Goal: Complete application form: Complete application form

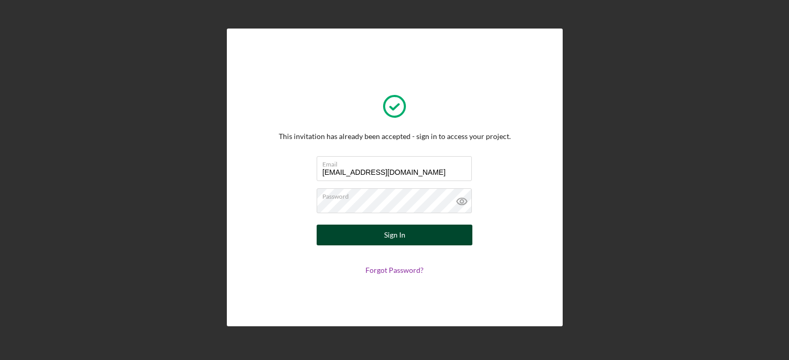
type input "[EMAIL_ADDRESS][DOMAIN_NAME]"
click at [380, 236] on button "Sign In" at bounding box center [395, 235] width 156 height 21
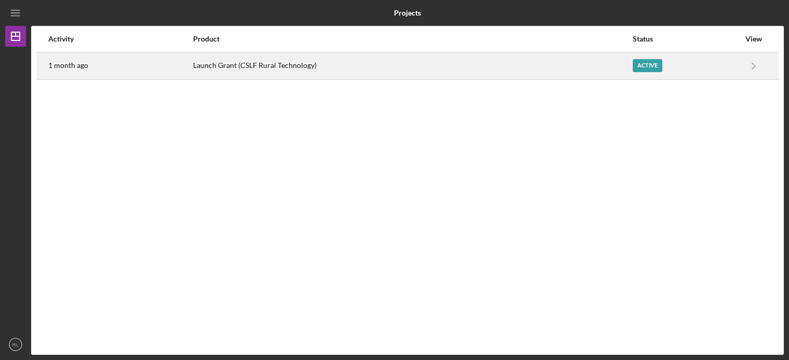
click at [645, 58] on div "Active" at bounding box center [686, 66] width 107 height 26
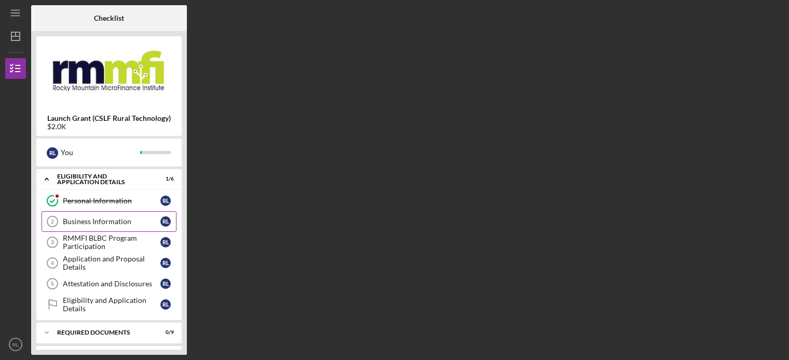
click at [109, 218] on div "Business Information" at bounding box center [112, 222] width 98 height 8
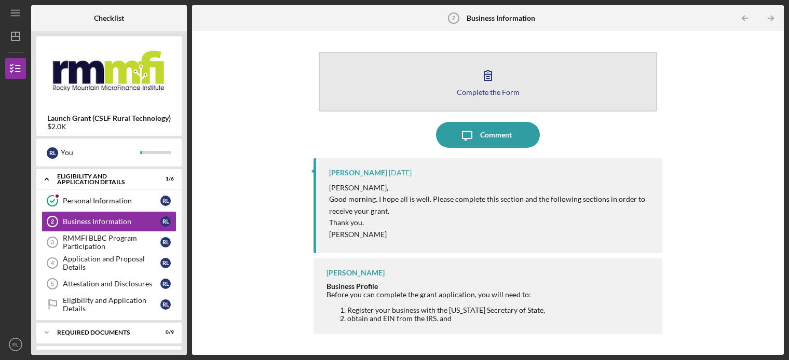
click at [491, 86] on icon "button" at bounding box center [488, 75] width 26 height 26
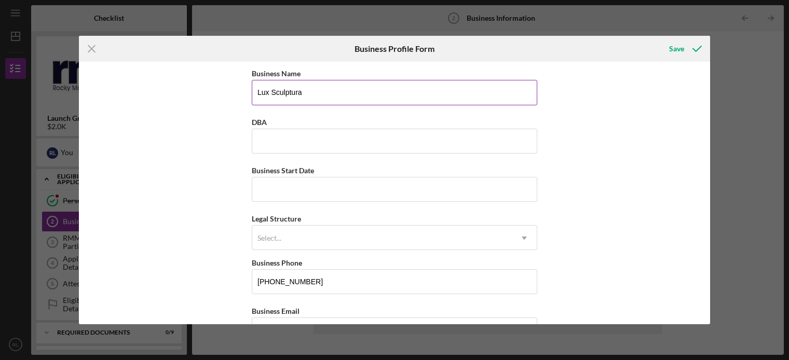
click at [334, 97] on input "Lux Sculptura" at bounding box center [395, 92] width 286 height 25
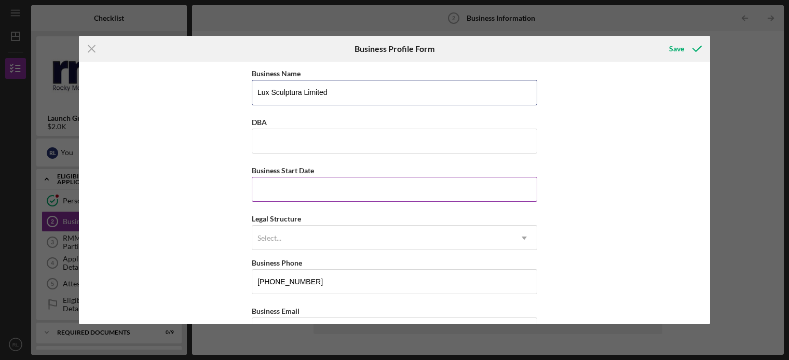
type input "Lux Sculptura Limited"
click at [300, 187] on input "Business Start Date" at bounding box center [395, 189] width 286 height 25
type input "08/12/2025"
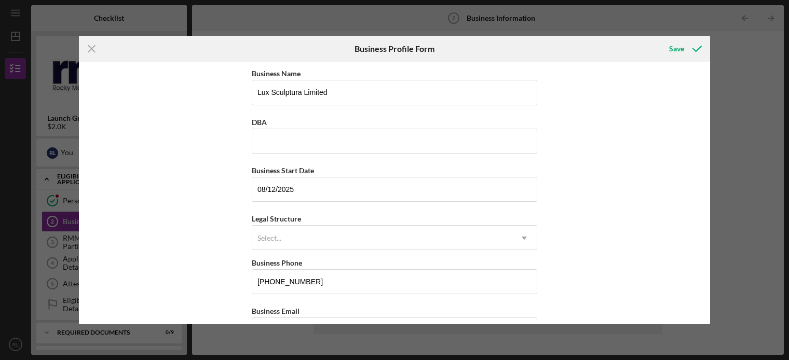
click at [139, 255] on div "Business Name Lux Sculptura Limited DBA Business Start Date [DATE] Legal Struct…" at bounding box center [394, 193] width 631 height 262
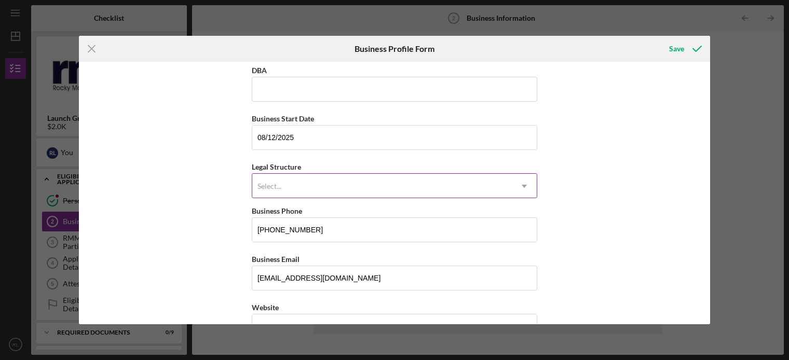
click at [398, 184] on div "Select..." at bounding box center [382, 186] width 260 height 24
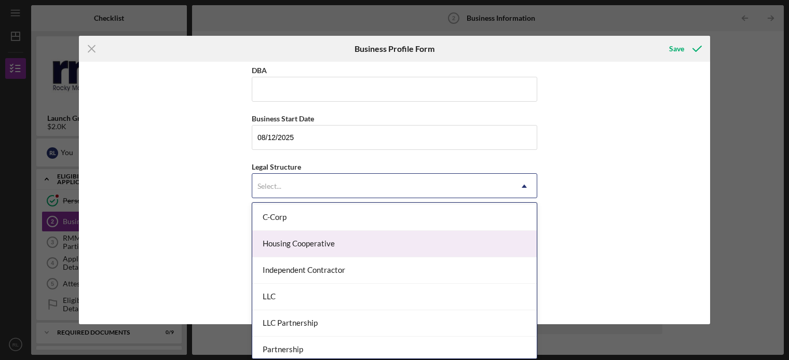
scroll to position [157, 0]
click at [378, 247] on div "LLC" at bounding box center [394, 245] width 285 height 26
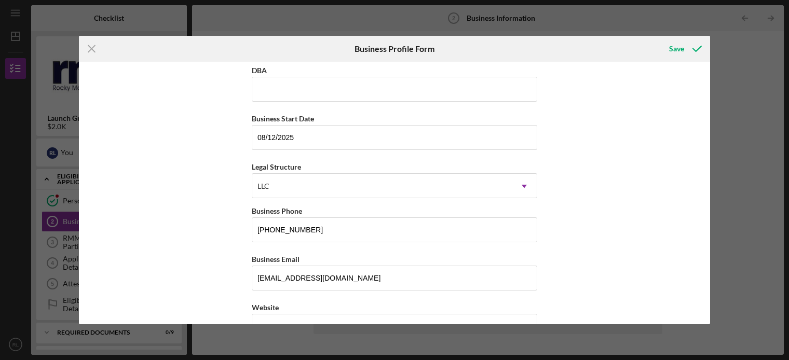
click at [201, 245] on div "Business Name Lux Sculptura Limited DBA Business Start Date [DATE] Legal Struct…" at bounding box center [394, 193] width 631 height 262
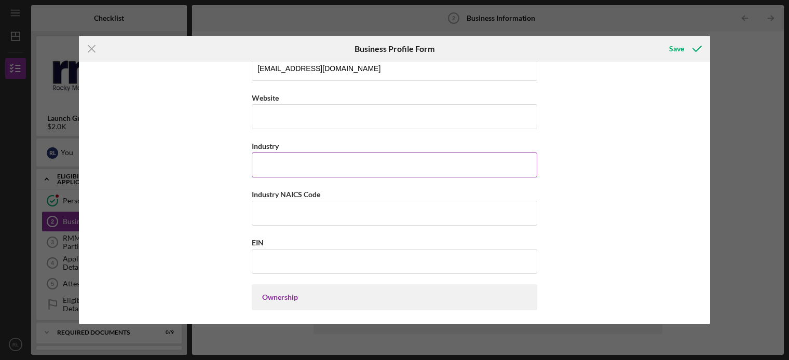
scroll to position [314, 0]
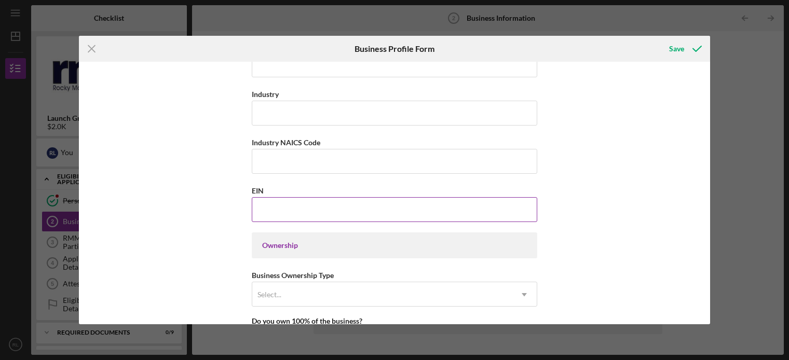
click at [288, 211] on input "EIN" at bounding box center [395, 209] width 286 height 25
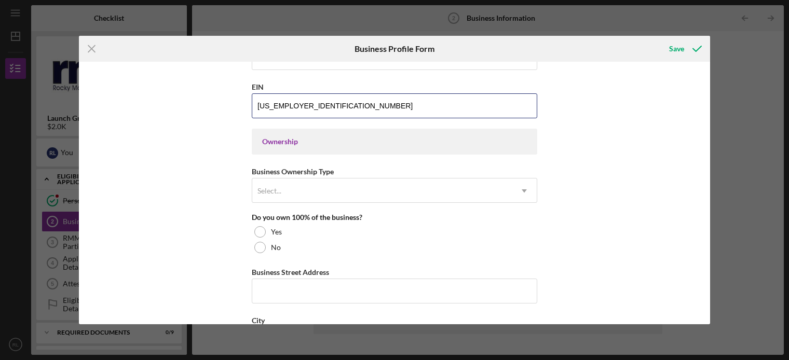
scroll to position [418, 0]
type input "[US_EMPLOYER_IDENTIFICATION_NUMBER]"
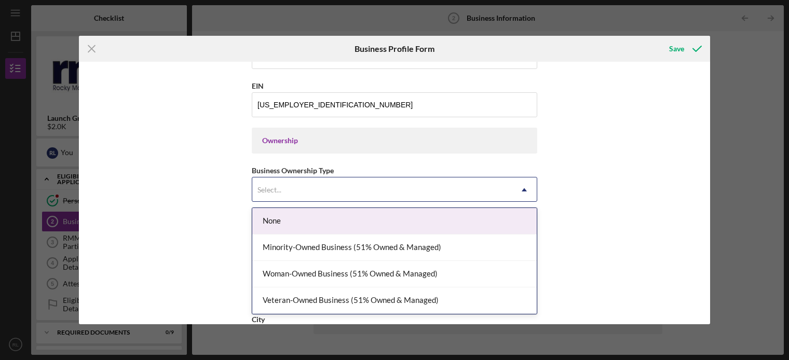
click at [367, 190] on div "Select..." at bounding box center [382, 190] width 260 height 24
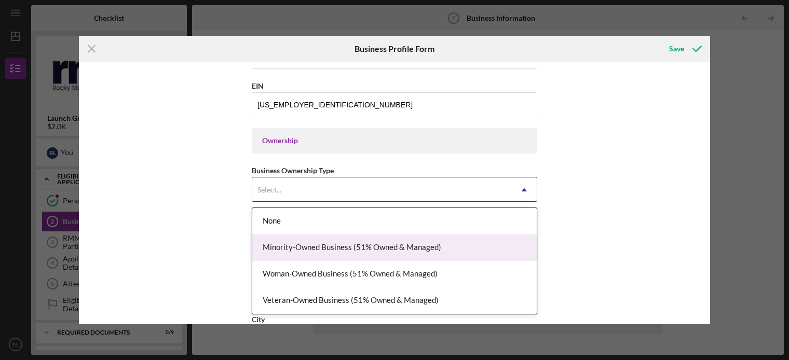
click at [383, 246] on div "Minority-Owned Business (51% Owned & Managed)" at bounding box center [394, 248] width 285 height 26
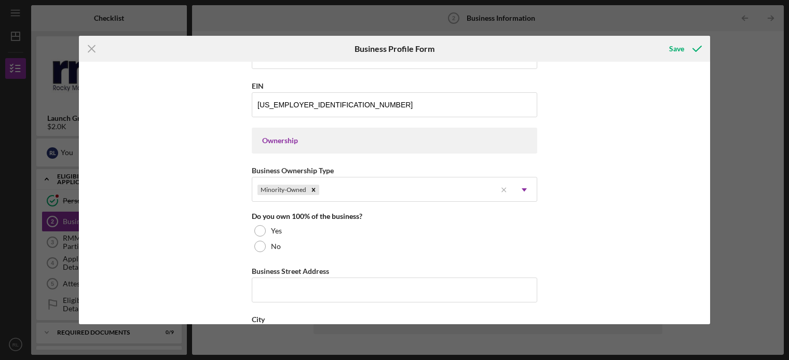
scroll to position [471, 0]
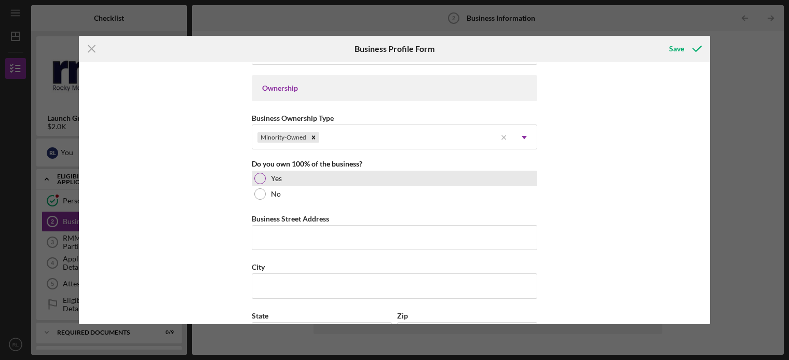
click at [266, 180] on div "Yes" at bounding box center [395, 179] width 286 height 16
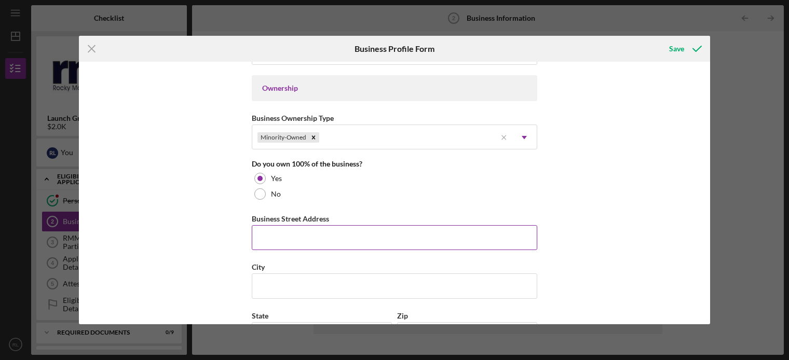
click at [272, 244] on input "Business Street Address" at bounding box center [395, 237] width 286 height 25
type input "[STREET_ADDRESS]"
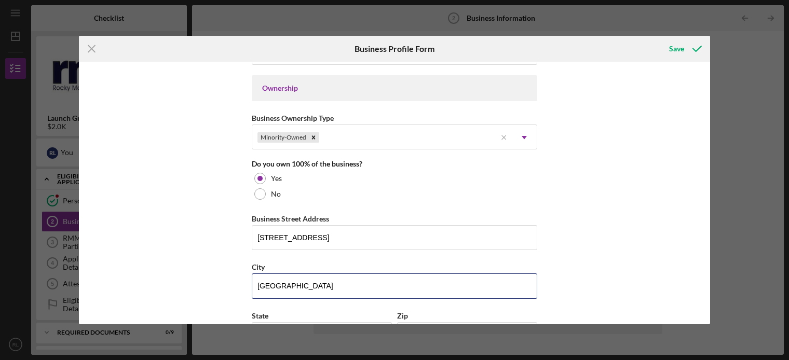
type input "[GEOGRAPHIC_DATA]"
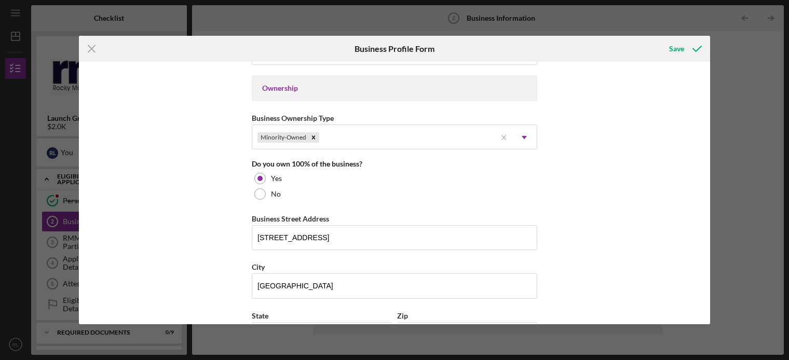
click at [140, 260] on div "Business Name Lux Sculptura Limited DBA Business Start Date [DATE] Legal Struct…" at bounding box center [394, 193] width 631 height 262
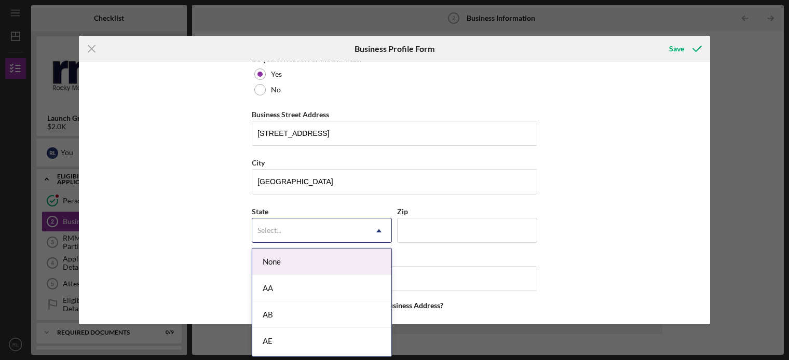
click at [342, 228] on div "Select..." at bounding box center [309, 231] width 114 height 24
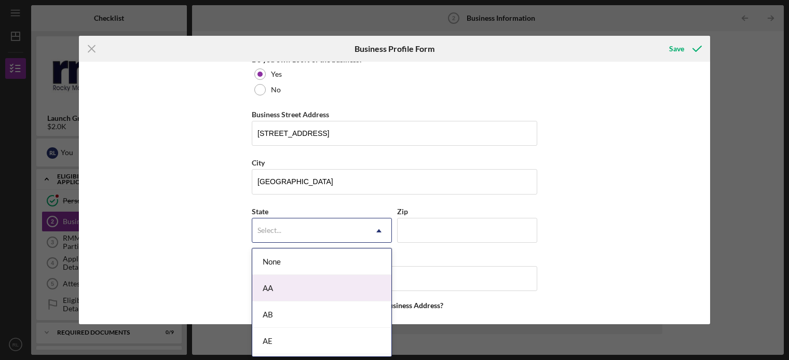
type input "c"
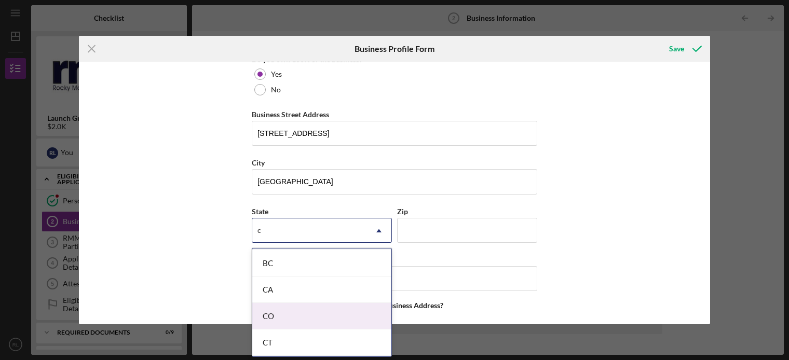
click at [300, 313] on div "CO" at bounding box center [321, 316] width 139 height 26
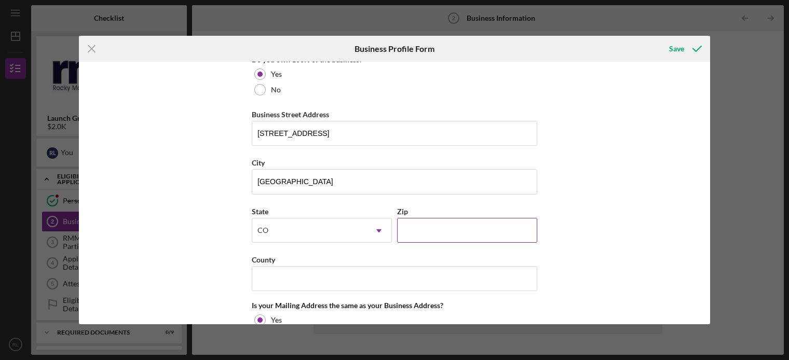
click at [449, 235] on input "Zip" at bounding box center [467, 230] width 140 height 25
type input "81082"
click at [300, 278] on input "County" at bounding box center [395, 278] width 286 height 25
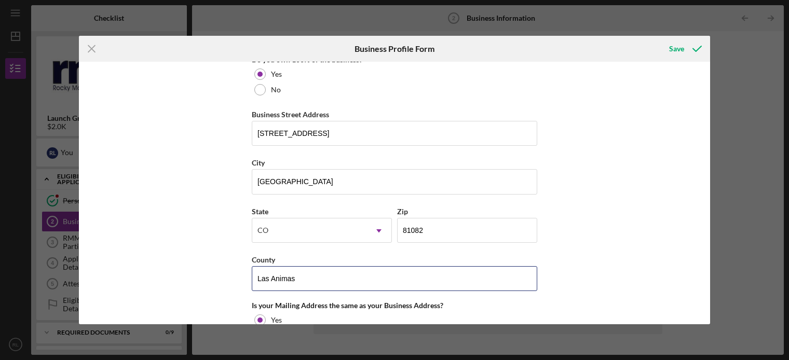
type input "Las Animas"
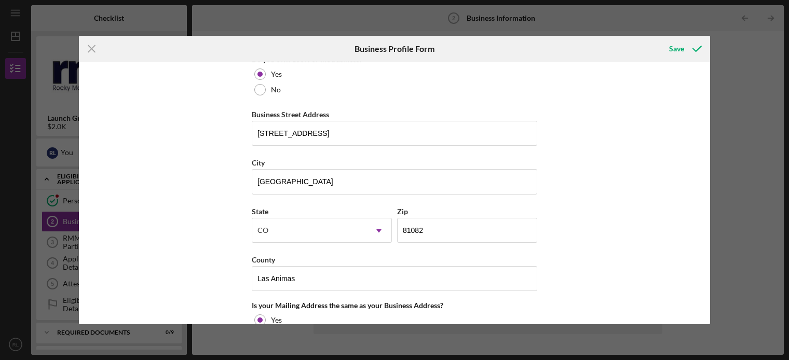
click at [170, 255] on div "Business Name Lux Sculptura Limited DBA Business Start Date [DATE] Legal Struct…" at bounding box center [394, 193] width 631 height 262
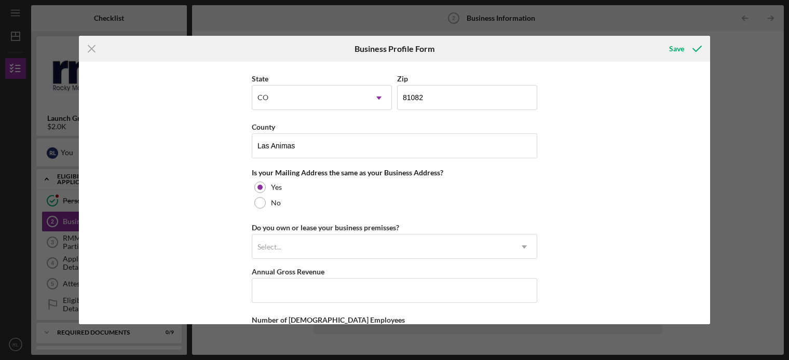
scroll to position [733, 0]
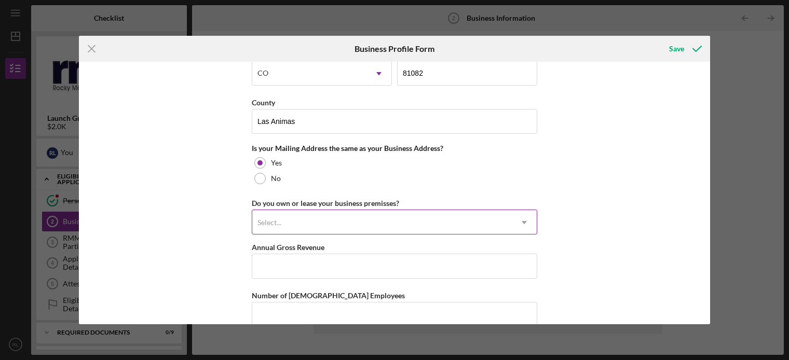
click at [329, 220] on div "Select..." at bounding box center [382, 223] width 260 height 24
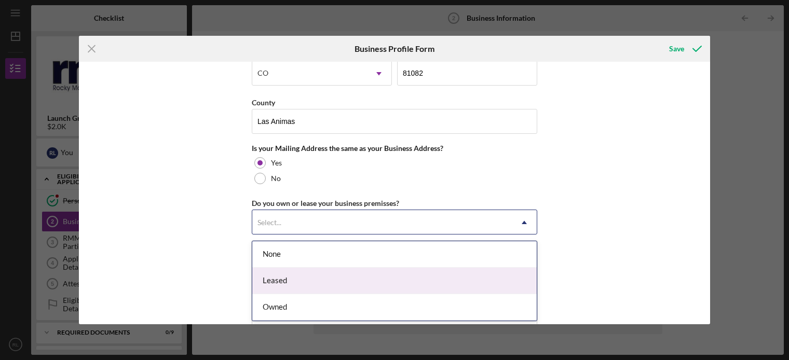
click at [321, 275] on div "Leased" at bounding box center [394, 281] width 285 height 26
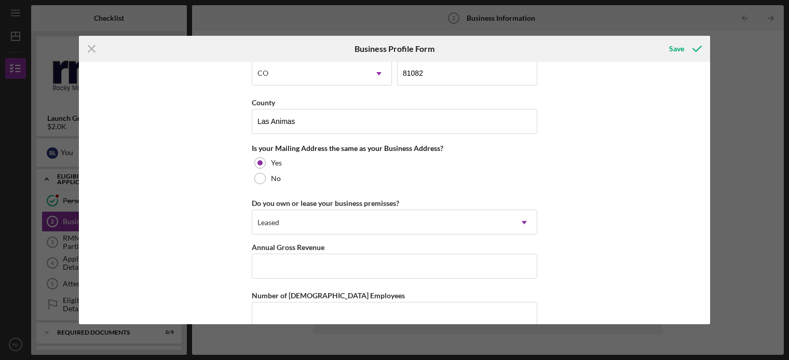
click at [187, 253] on div "Business Name Lux Sculptura Limited DBA Business Start Date [DATE] Legal Struct…" at bounding box center [394, 193] width 631 height 262
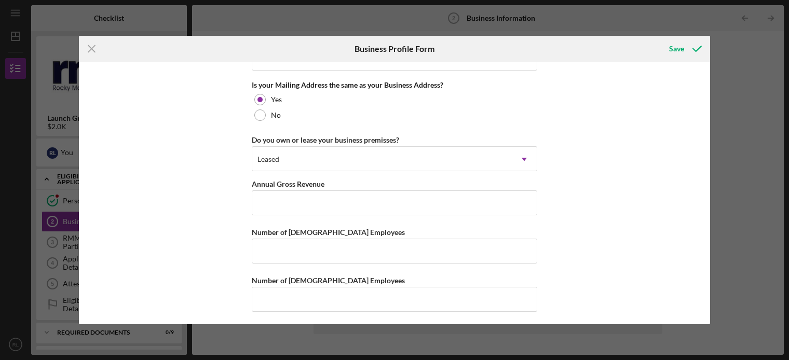
scroll to position [802, 0]
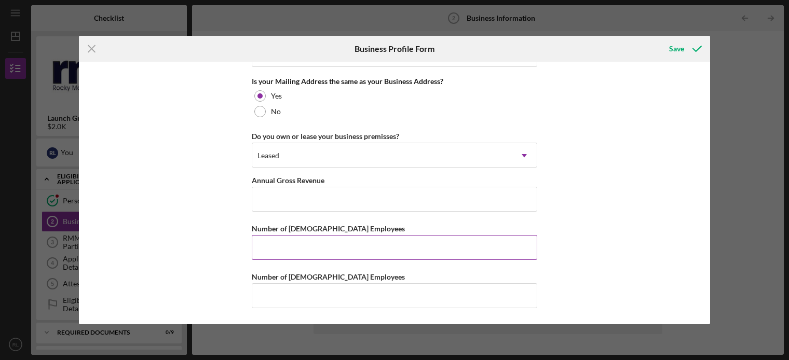
click at [286, 247] on input "Number of [DEMOGRAPHIC_DATA] Employees" at bounding box center [395, 247] width 286 height 25
type input "1"
drag, startPoint x: 225, startPoint y: 303, endPoint x: 214, endPoint y: 278, distance: 26.9
click at [222, 296] on div "Business Name Lux Sculptura Limited DBA Business Start Date [DATE] Legal Struct…" at bounding box center [394, 193] width 631 height 262
click at [274, 254] on input "1" at bounding box center [395, 247] width 286 height 25
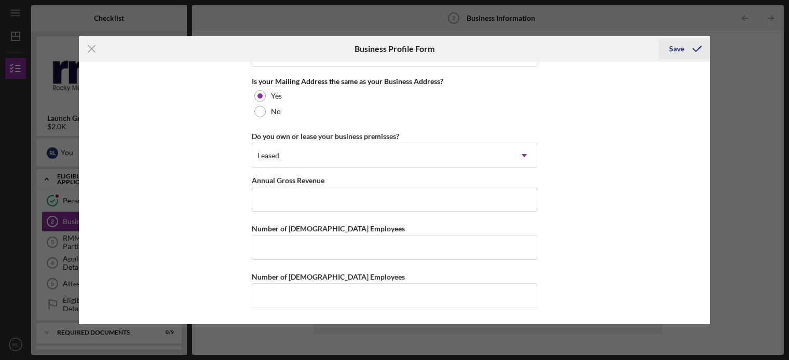
click at [680, 43] on div "Save" at bounding box center [676, 48] width 15 height 21
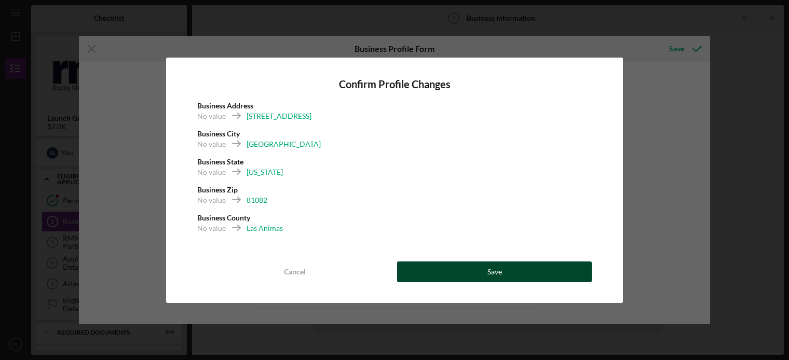
click at [499, 269] on div "Save" at bounding box center [495, 272] width 15 height 21
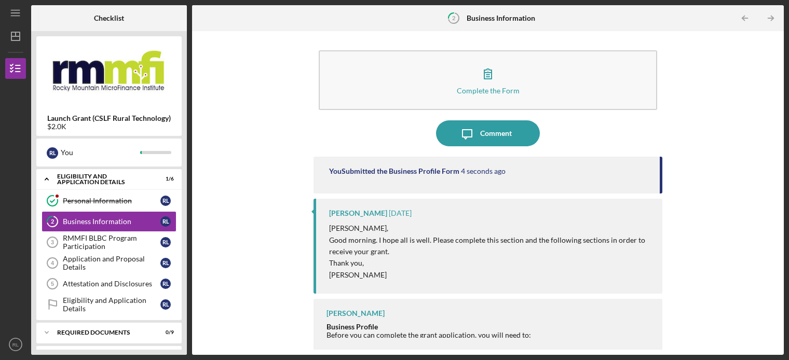
scroll to position [2, 0]
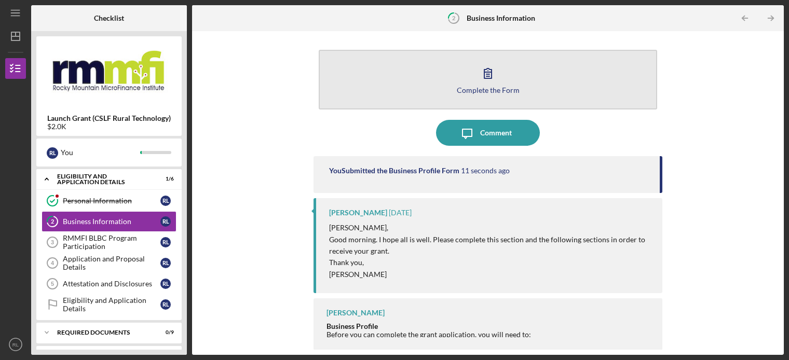
click at [500, 77] on icon "button" at bounding box center [488, 73] width 26 height 26
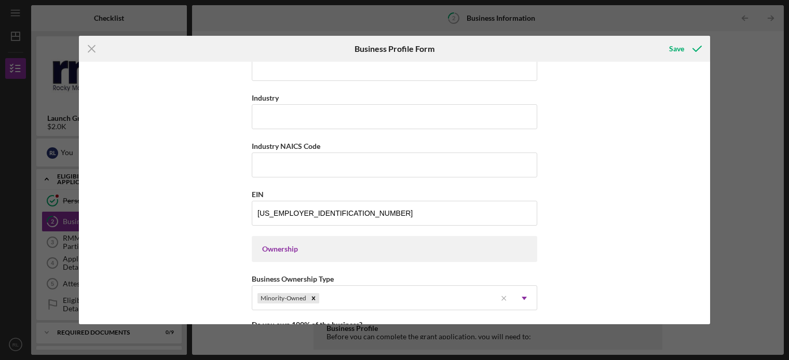
scroll to position [314, 0]
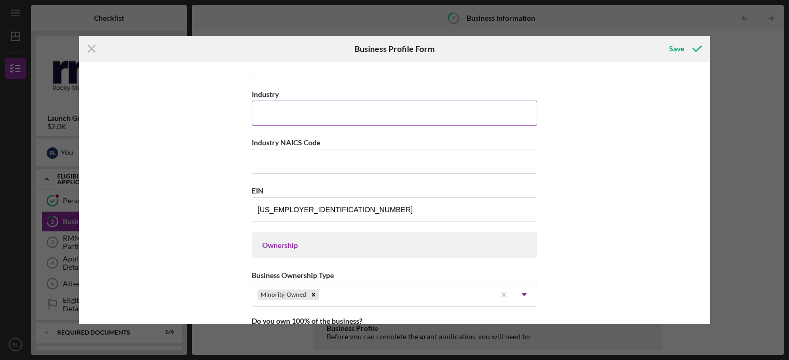
click at [269, 112] on input "Industry" at bounding box center [395, 113] width 286 height 25
type input "A"
click at [678, 46] on div "Save" at bounding box center [676, 48] width 15 height 21
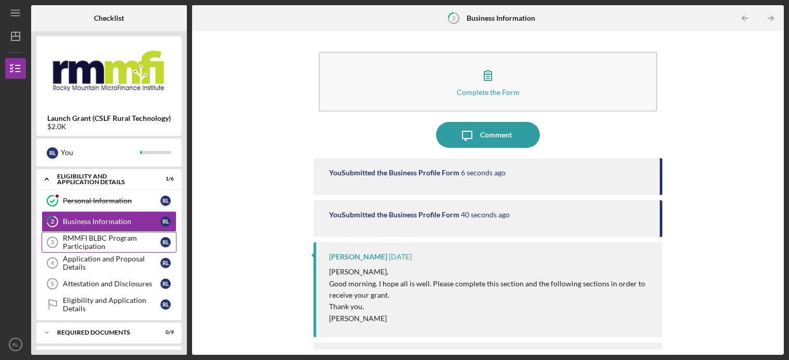
click at [99, 245] on div "RMMFI BLBC Program Participation" at bounding box center [112, 242] width 98 height 17
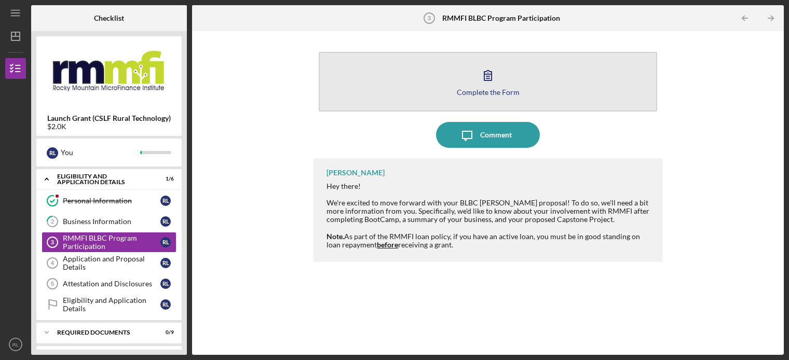
click at [480, 91] on div "Complete the Form" at bounding box center [488, 92] width 63 height 8
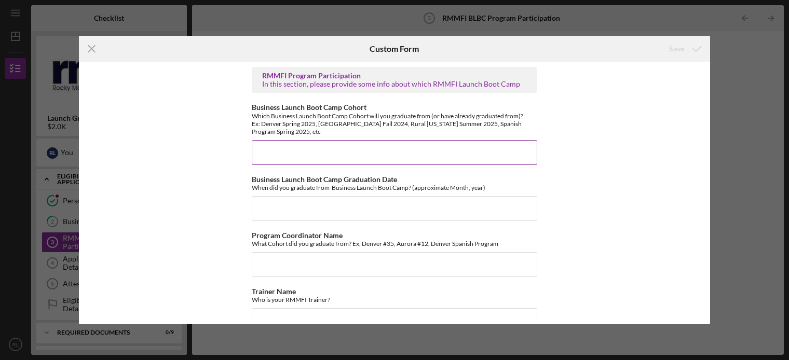
click at [313, 151] on input "Business Launch Boot Camp Cohort" at bounding box center [395, 152] width 286 height 25
type input "Rural [US_STATE] Summer 2025"
click at [283, 203] on input "Business Launch Boot Camp Graduation Date" at bounding box center [395, 208] width 286 height 25
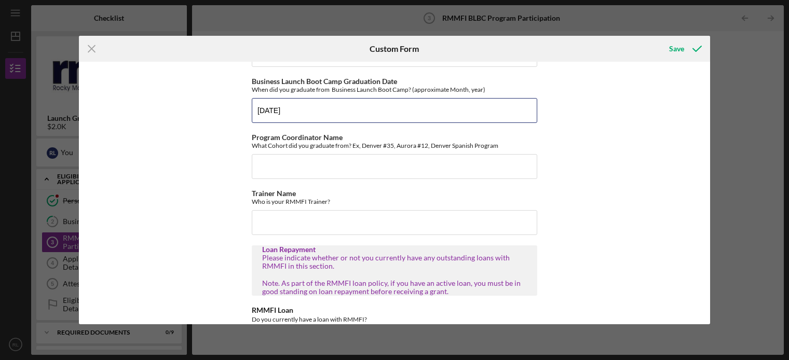
scroll to position [104, 0]
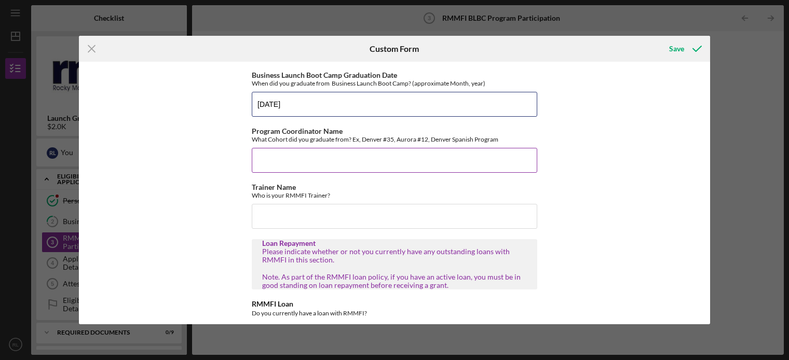
type input "[DATE]"
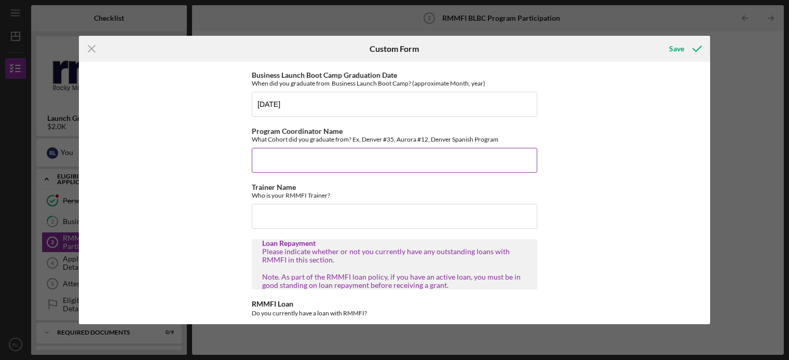
click at [292, 158] on input "Program Coordinator Name" at bounding box center [395, 160] width 286 height 25
click at [272, 221] on input "Trainer Name" at bounding box center [395, 216] width 286 height 25
type input "[PERSON_NAME]"
drag, startPoint x: 313, startPoint y: 148, endPoint x: 306, endPoint y: 169, distance: 22.3
click at [310, 158] on div "Program Coordinator Name What Cohort did you graduate from? Ex, Denver #35, Aur…" at bounding box center [395, 150] width 286 height 46
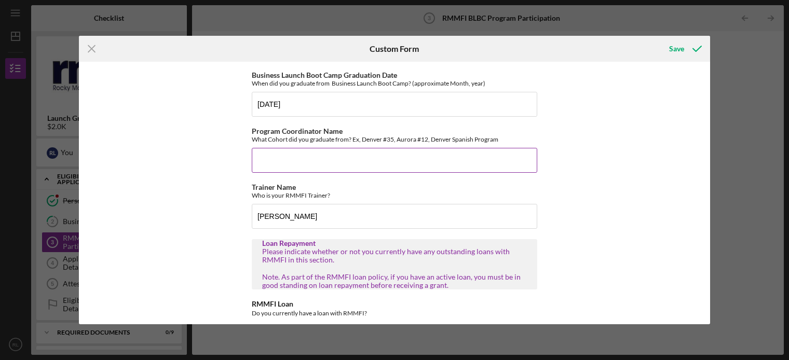
click at [307, 165] on input "Program Coordinator Name" at bounding box center [395, 160] width 286 height 25
type input "Rural [US_STATE] Summer 2025"
click at [210, 238] on div "RMMFI Program Participation In this section, please provide some info about whi…" at bounding box center [394, 193] width 631 height 262
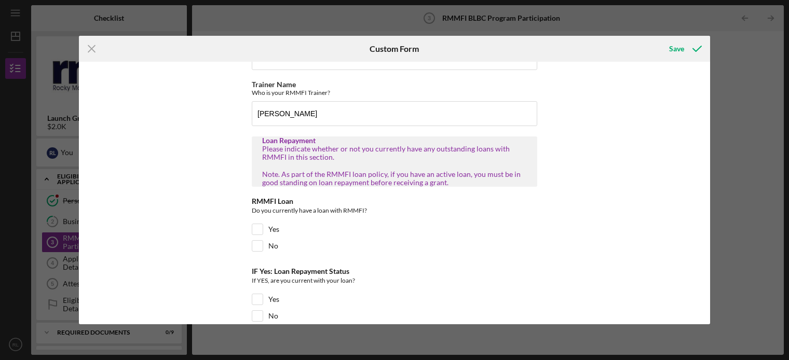
scroll to position [209, 0]
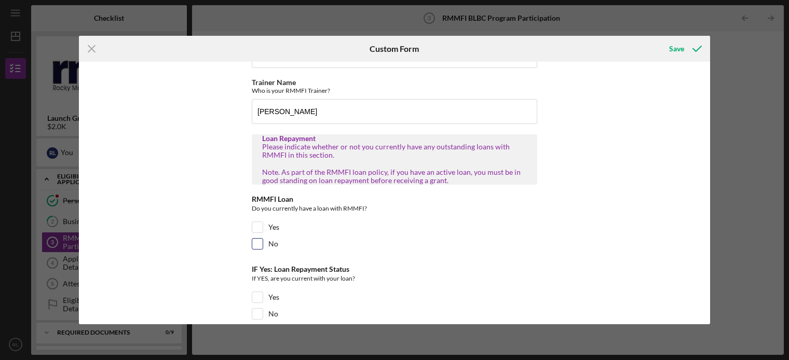
click at [259, 246] on input "No" at bounding box center [257, 244] width 10 height 10
checkbox input "true"
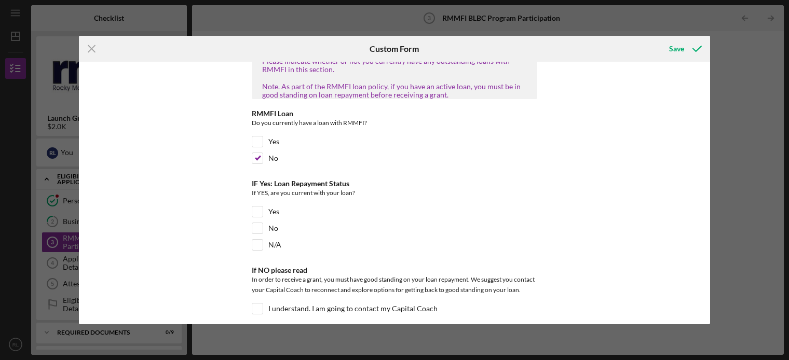
scroll to position [305, 0]
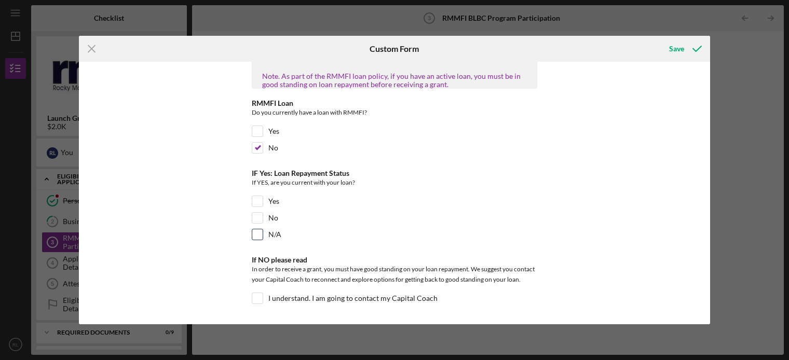
click at [258, 236] on input "N/A" at bounding box center [257, 234] width 10 height 10
checkbox input "true"
click at [674, 48] on div "Save" at bounding box center [676, 48] width 15 height 21
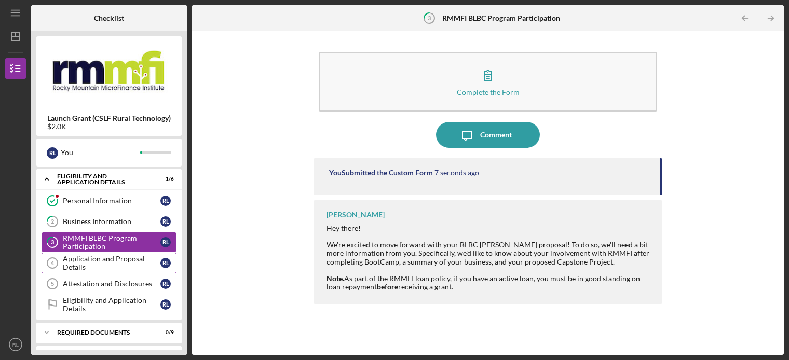
click at [86, 265] on div "Application and Proposal Details" at bounding box center [112, 263] width 98 height 17
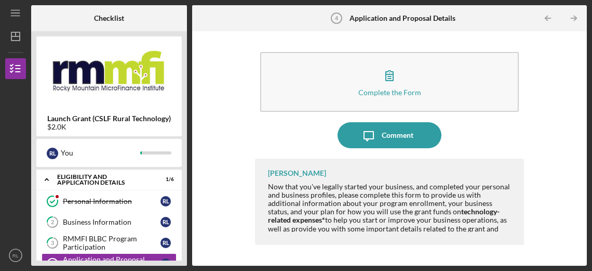
click at [228, 185] on div "Complete the Form Form Icon/Message Comment [PERSON_NAME] Now that you've legal…" at bounding box center [389, 148] width 384 height 224
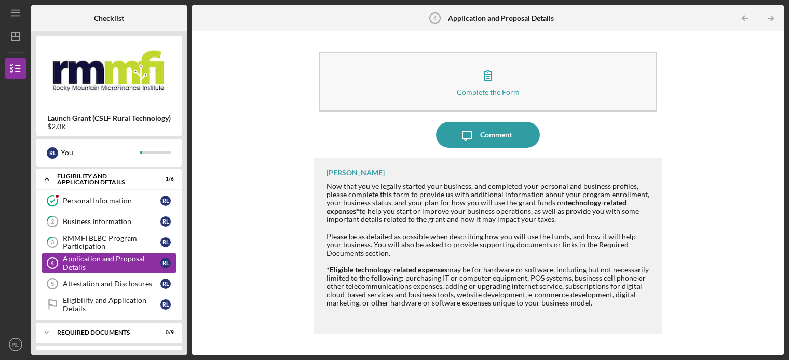
click at [235, 191] on div "Complete the Form Form Icon/Message Comment [PERSON_NAME] Now that you've legal…" at bounding box center [488, 193] width 582 height 314
